Goal: Communication & Community: Answer question/provide support

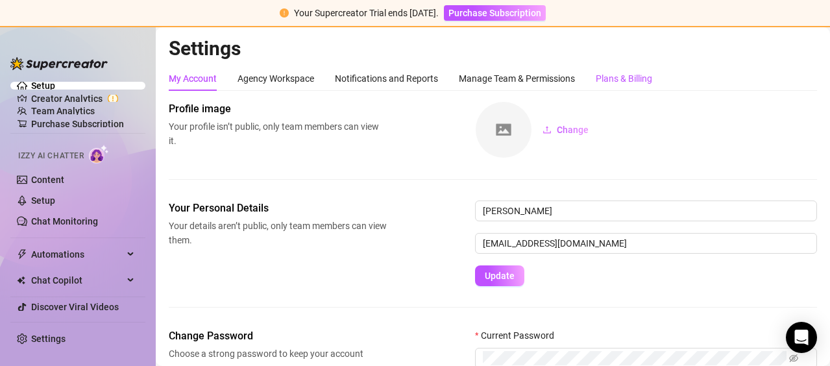
click at [602, 73] on div "Plans & Billing" at bounding box center [624, 78] width 56 height 14
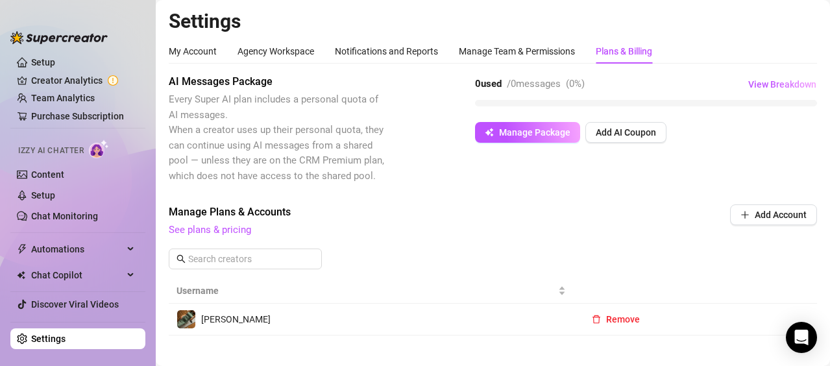
scroll to position [24, 0]
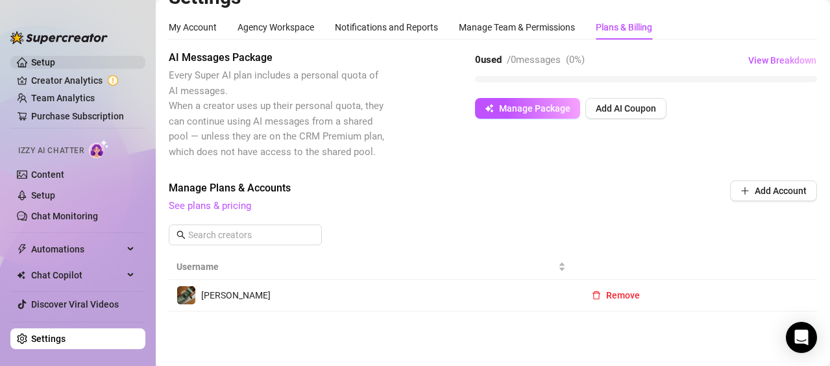
click at [39, 62] on link "Setup" at bounding box center [43, 62] width 24 height 10
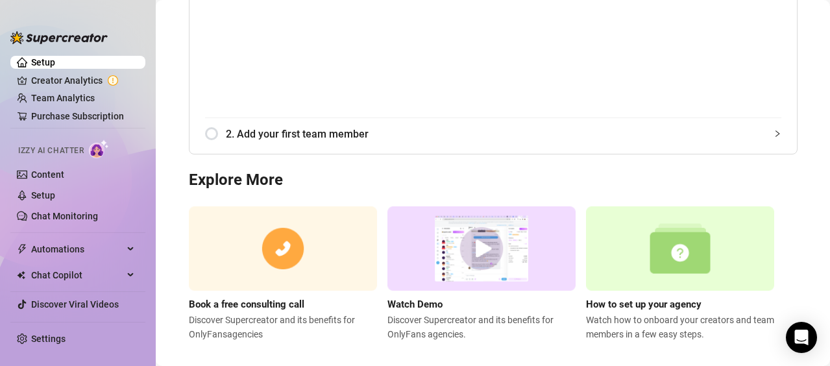
scroll to position [268, 0]
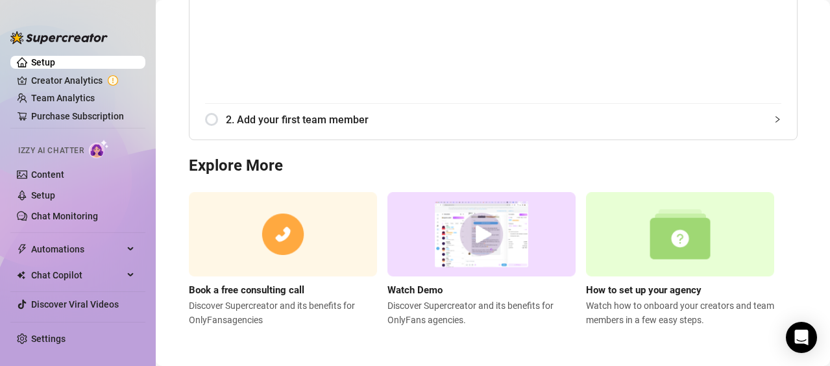
click at [494, 237] on img at bounding box center [481, 234] width 188 height 85
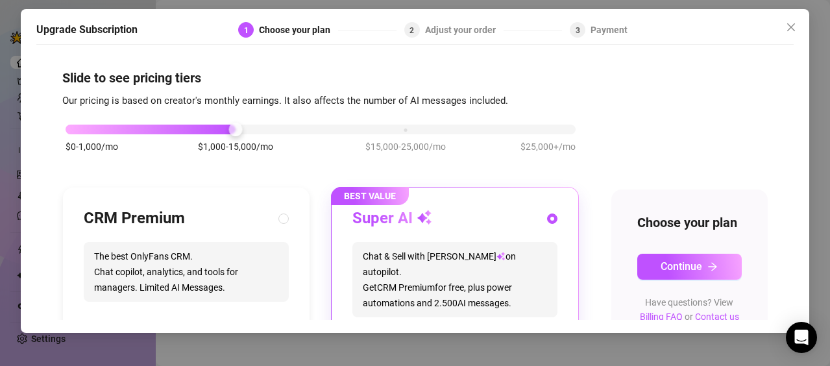
scroll to position [188, 0]
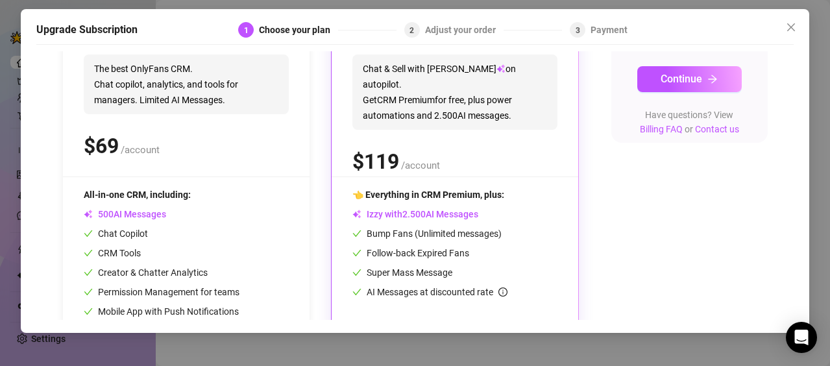
click at [212, 145] on div "$ /account" at bounding box center [186, 146] width 205 height 32
radio input "true"
radio input "false"
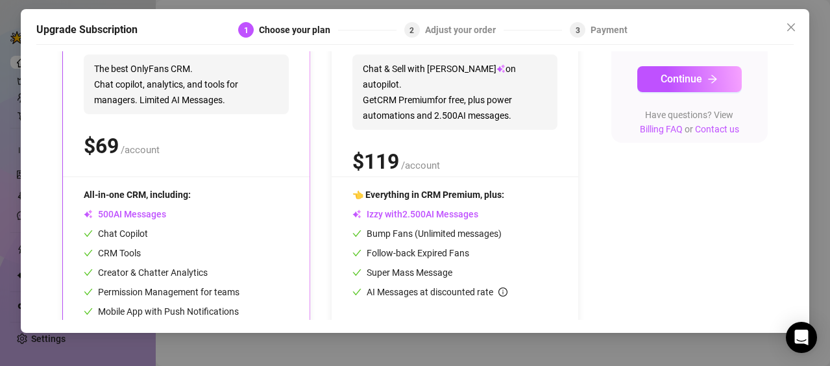
click at [212, 145] on div "$ /account" at bounding box center [186, 146] width 205 height 32
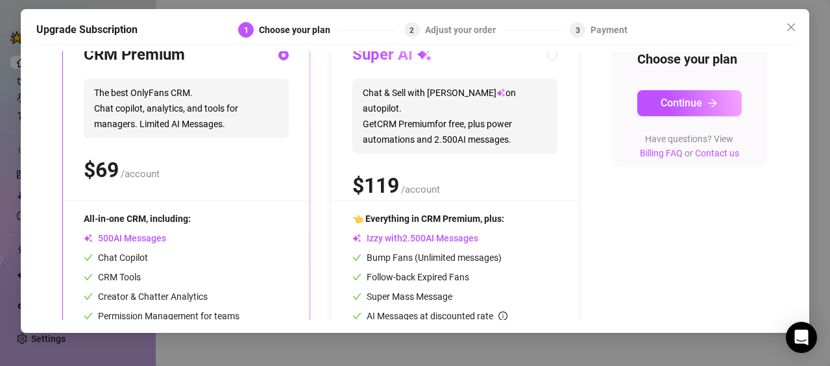
scroll to position [0, 0]
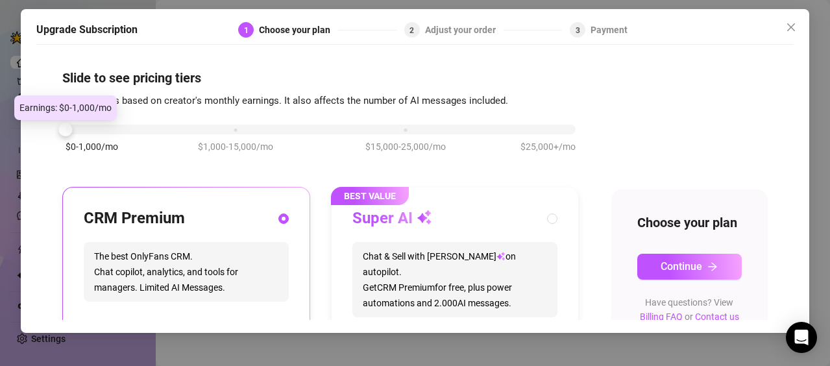
drag, startPoint x: 239, startPoint y: 131, endPoint x: 150, endPoint y: 125, distance: 89.2
click at [150, 125] on div "$0-1,000/mo $1,000-15,000/mo $15,000-25,000/mo $25,000+/mo" at bounding box center [321, 126] width 510 height 8
click at [151, 125] on div "$0-1,000/mo $1,000-15,000/mo $15,000-25,000/mo $25,000+/mo" at bounding box center [321, 126] width 510 height 8
click at [126, 130] on div "$0-1,000/mo $1,000-15,000/mo $15,000-25,000/mo $25,000+/mo" at bounding box center [321, 126] width 510 height 8
click at [116, 131] on div at bounding box center [321, 130] width 510 height 10
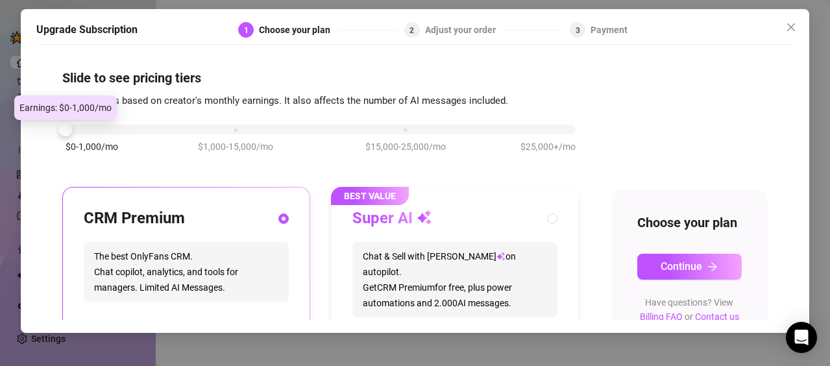
drag, startPoint x: 66, startPoint y: 128, endPoint x: 129, endPoint y: 120, distance: 63.4
click at [129, 120] on div "$0-1,000/mo $1,000-15,000/mo $15,000-25,000/mo $25,000+/mo" at bounding box center [320, 144] width 517 height 73
click at [140, 129] on div at bounding box center [321, 130] width 510 height 10
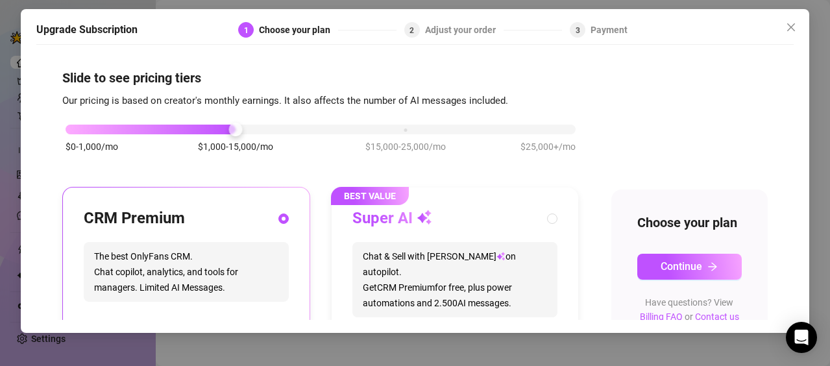
click at [238, 128] on div "$0-1,000/mo $1,000-15,000/mo $15,000-25,000/mo $25,000+/mo" at bounding box center [321, 126] width 510 height 8
click at [160, 130] on div at bounding box center [151, 130] width 170 height 10
click at [69, 136] on div "$0-1,000/mo $1,000-15,000/mo $15,000-25,000/mo $25,000+/mo" at bounding box center [320, 144] width 517 height 73
click at [72, 130] on div "$0-1,000/mo $1,000-15,000/mo $15,000-25,000/mo $25,000+/mo" at bounding box center [321, 126] width 510 height 8
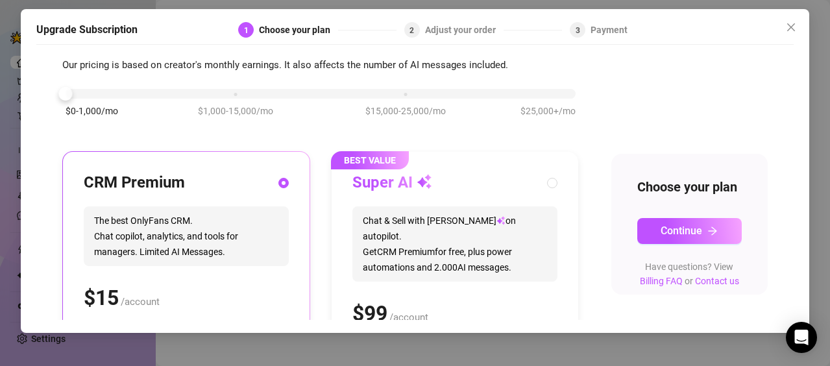
scroll to position [31, 0]
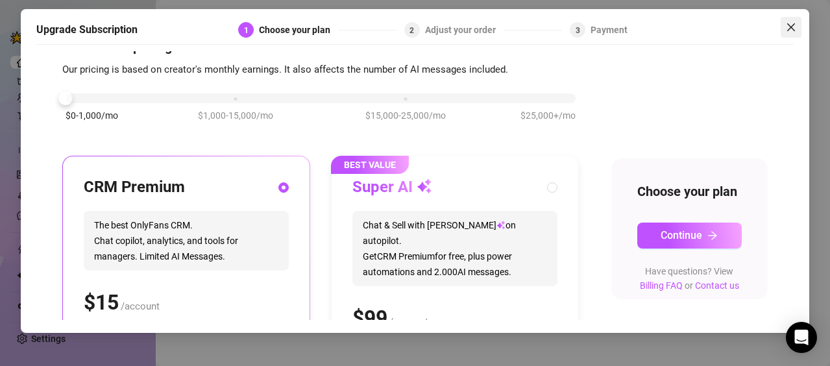
click at [794, 31] on icon "close" at bounding box center [791, 27] width 8 height 8
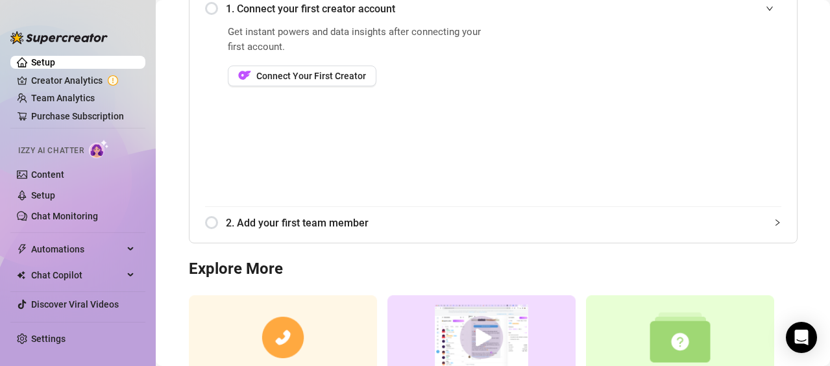
scroll to position [166, 0]
click at [801, 341] on icon "Open Intercom Messenger" at bounding box center [801, 337] width 17 height 17
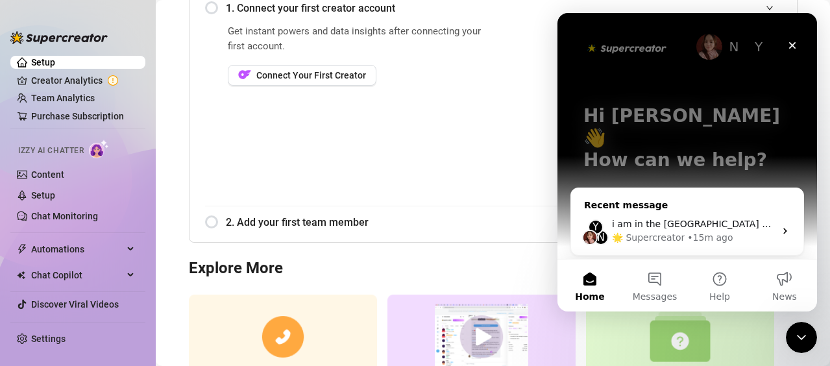
scroll to position [88, 0]
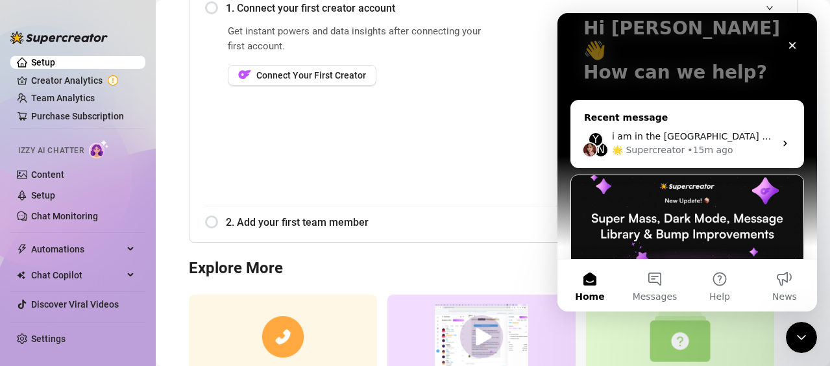
click at [717, 131] on span "i am in the uk and my model from germany cant verify herself" at bounding box center [823, 136] width 423 height 10
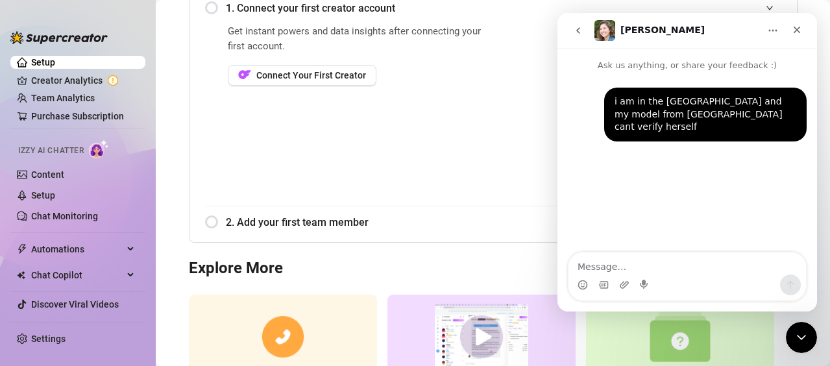
click at [651, 265] on textarea "Message…" at bounding box center [688, 263] width 238 height 22
type textarea "h"
click at [661, 110] on div "i am in the uk and my model from germany cant verify herself" at bounding box center [706, 114] width 182 height 38
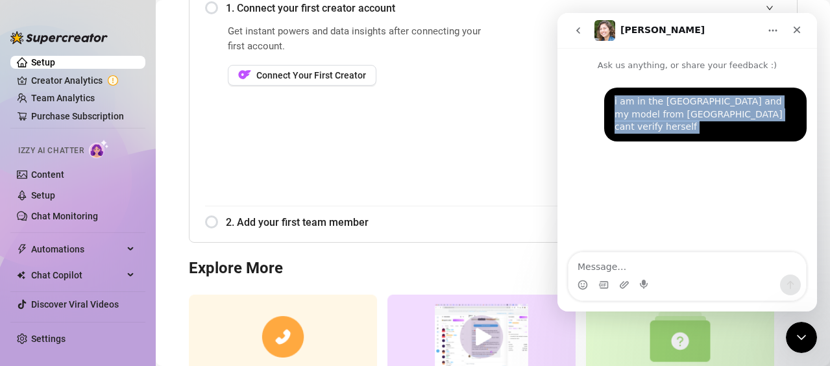
click at [661, 110] on div "i am in the uk and my model from germany cant verify herself" at bounding box center [706, 114] width 182 height 38
copy div "i am in the uk and my model from germany cant verify herself"
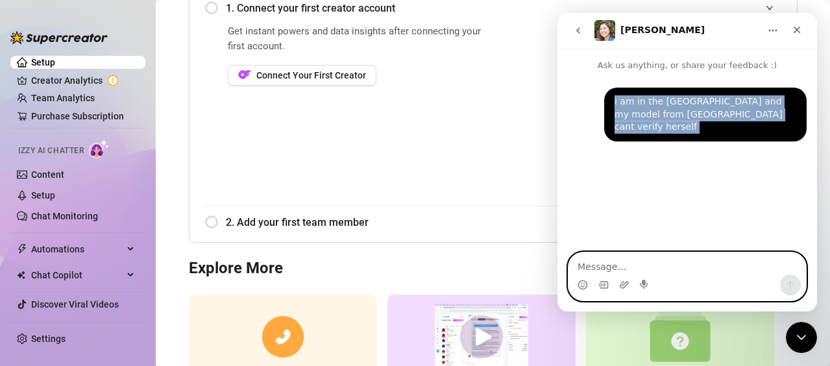
click at [636, 264] on textarea "Message…" at bounding box center [688, 263] width 238 height 22
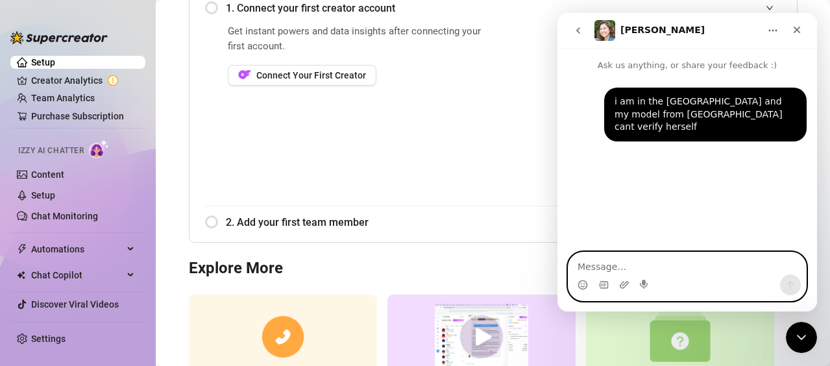
paste textarea "i am in the uk and my model from germany cant verify herself"
type textarea "i am in the uk and my model from germany cant verify herself"
